Goal: Task Accomplishment & Management: Complete application form

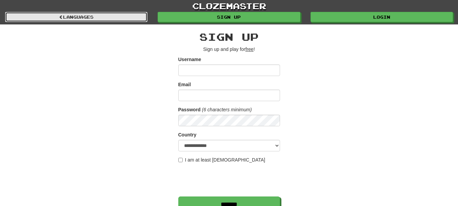
click at [115, 16] on link "Languages" at bounding box center [76, 17] width 142 height 10
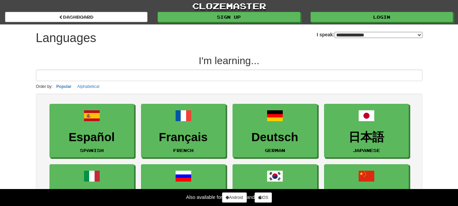
select select "*******"
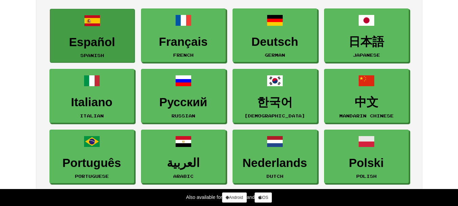
scroll to position [169, 0]
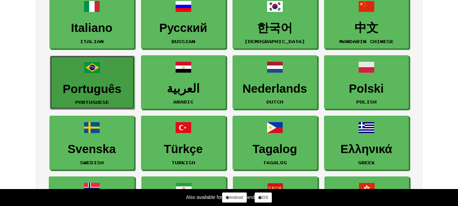
click at [101, 72] on link "Português Portuguese" at bounding box center [92, 83] width 85 height 54
